Goal: Task Accomplishment & Management: Use online tool/utility

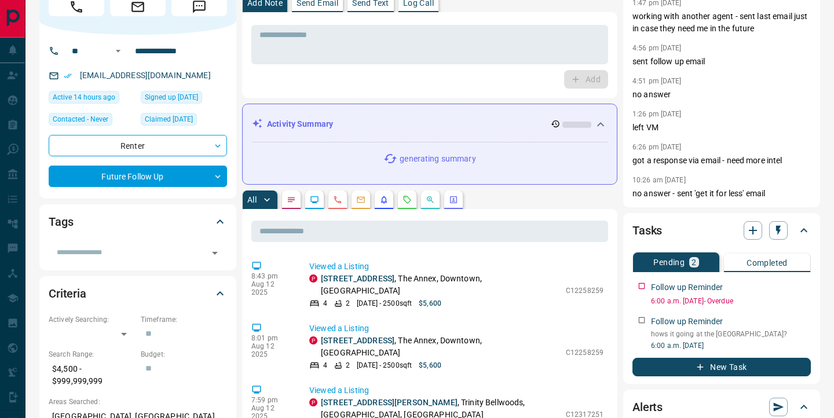
scroll to position [56, 0]
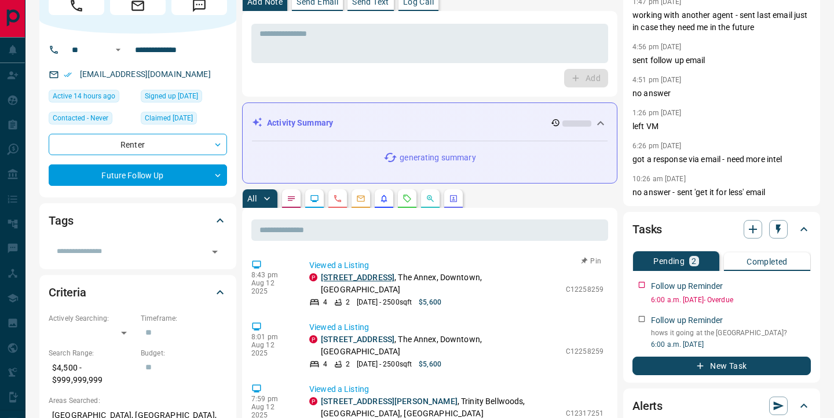
click at [343, 273] on link "[STREET_ADDRESS]" at bounding box center [358, 277] width 74 height 9
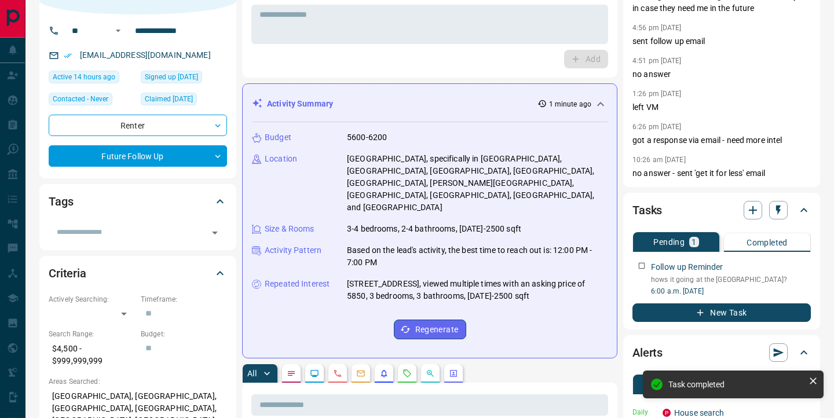
scroll to position [0, 0]
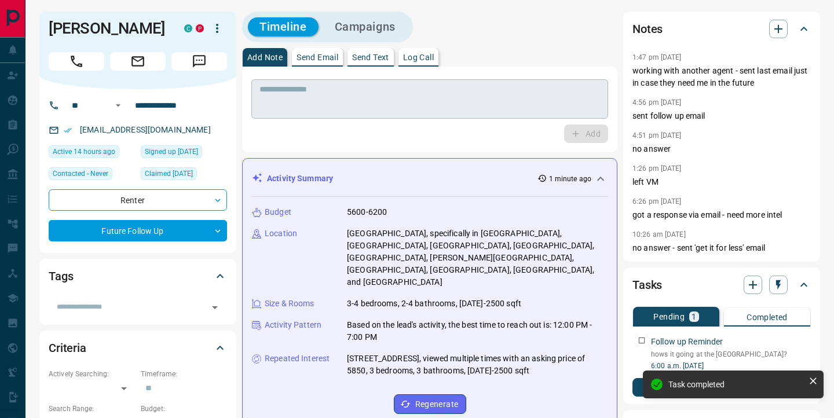
click at [352, 108] on textarea at bounding box center [430, 100] width 341 height 30
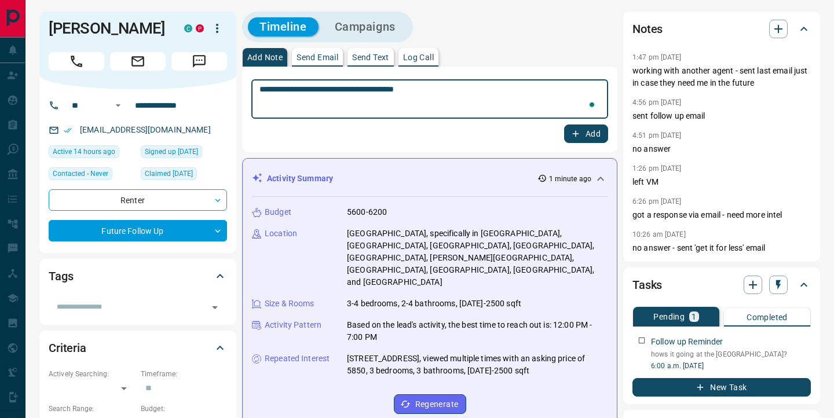
type textarea "**********"
click at [591, 136] on button "Add" at bounding box center [586, 134] width 44 height 19
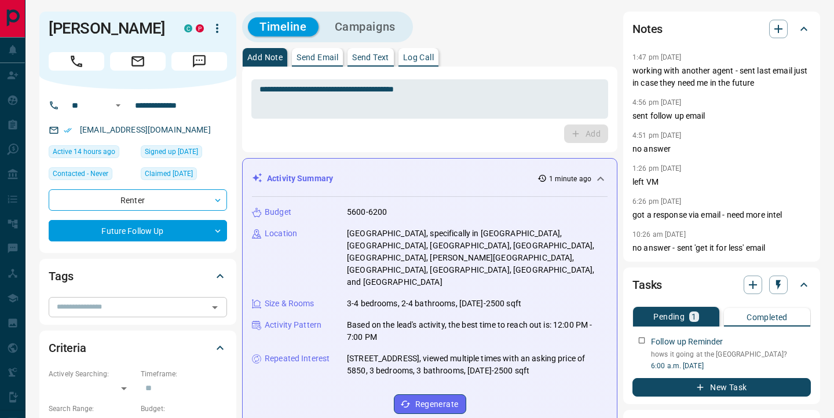
click at [190, 301] on input "text" at bounding box center [128, 307] width 152 height 13
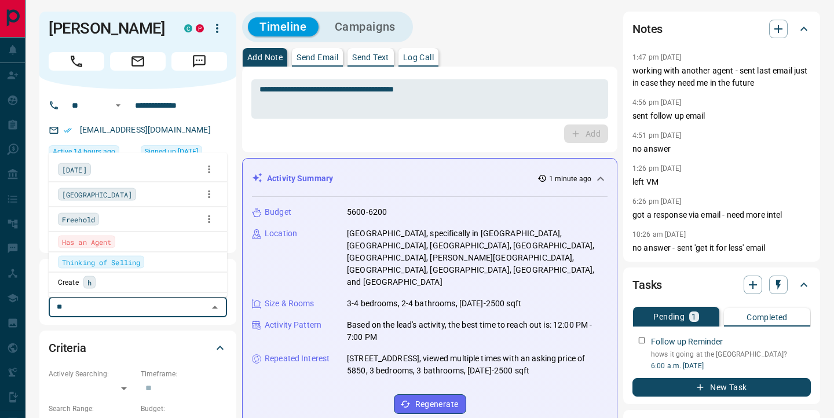
type input "***"
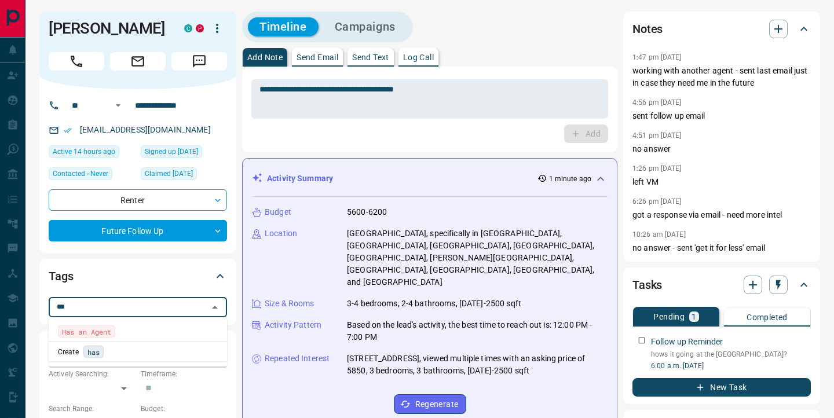
click at [103, 330] on span "Has an Agent" at bounding box center [86, 332] width 49 height 12
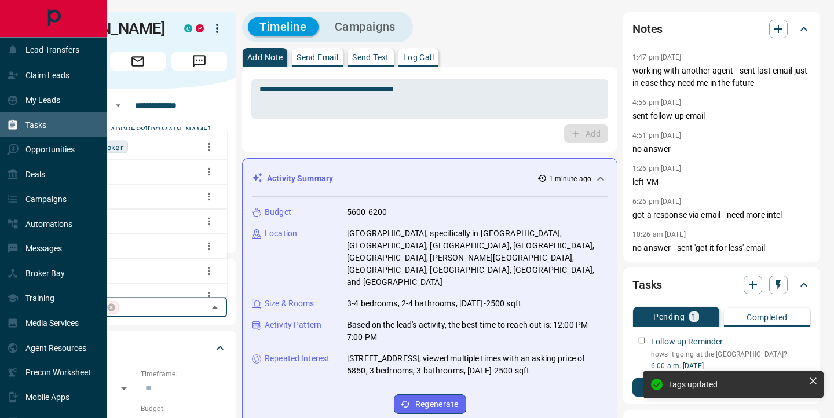
click at [39, 121] on p "Tasks" at bounding box center [35, 124] width 21 height 9
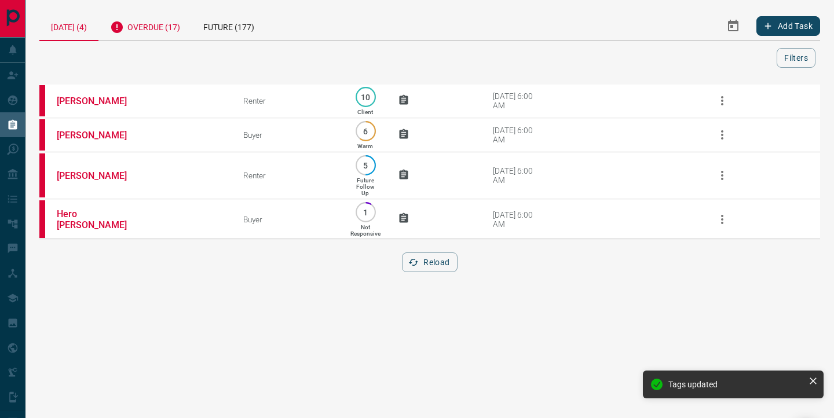
click at [151, 28] on div "Overdue (17)" at bounding box center [144, 26] width 93 height 28
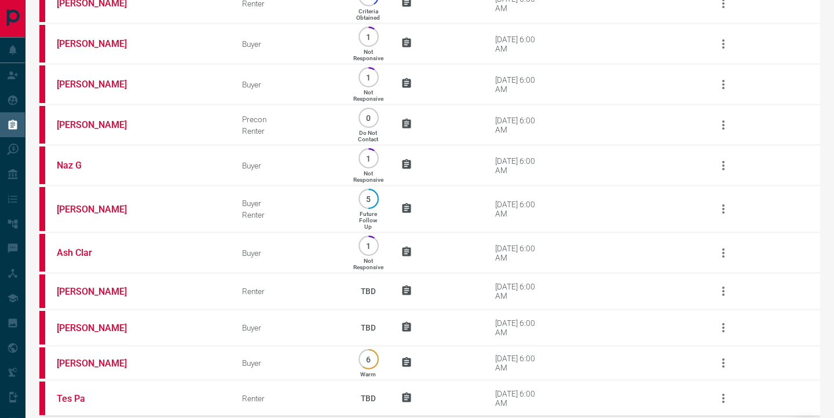
scroll to position [422, 0]
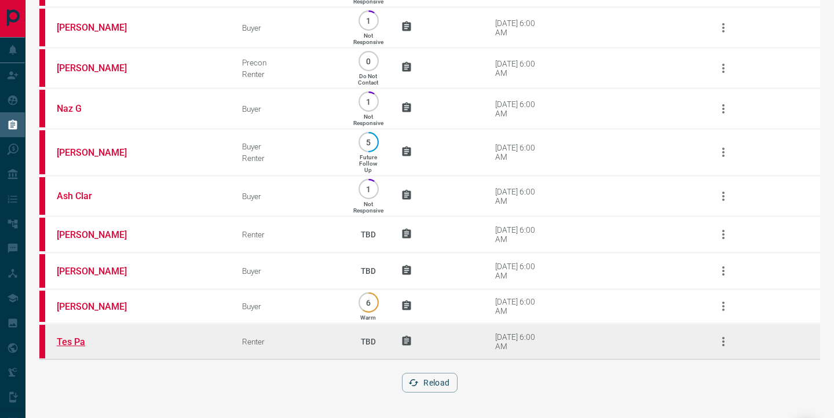
click at [74, 342] on link "Tes Pa" at bounding box center [100, 342] width 87 height 11
